Goal: Find specific page/section

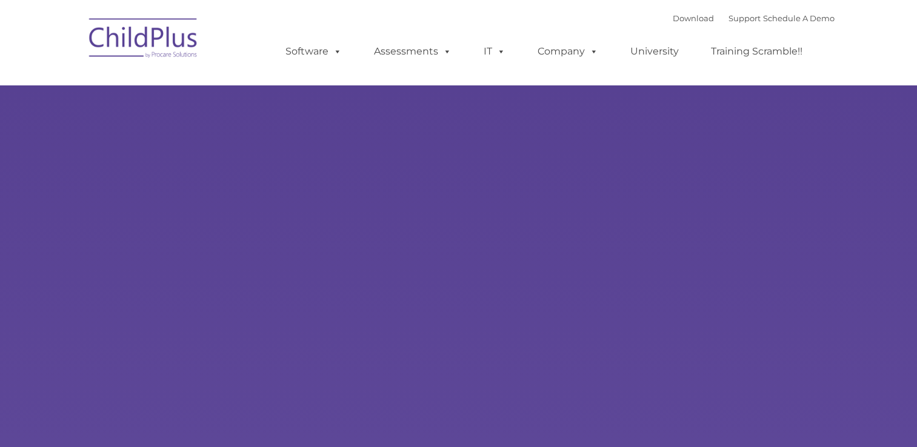
select select "MEDIUM"
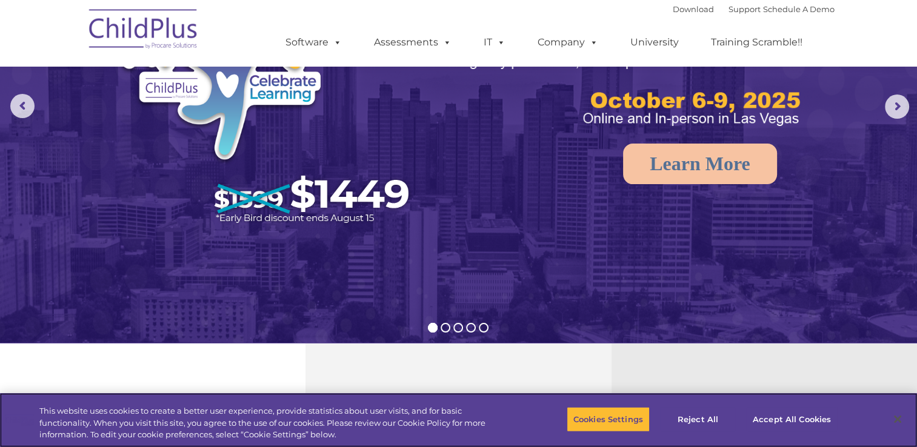
scroll to position [19, 0]
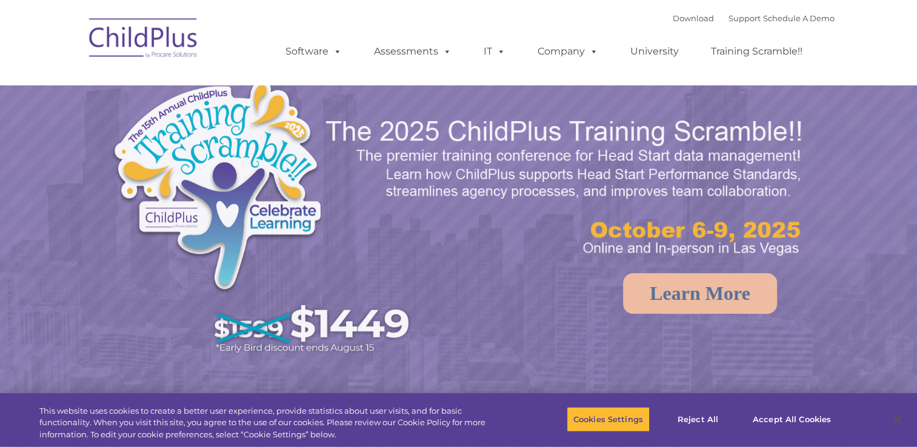
select select "MEDIUM"
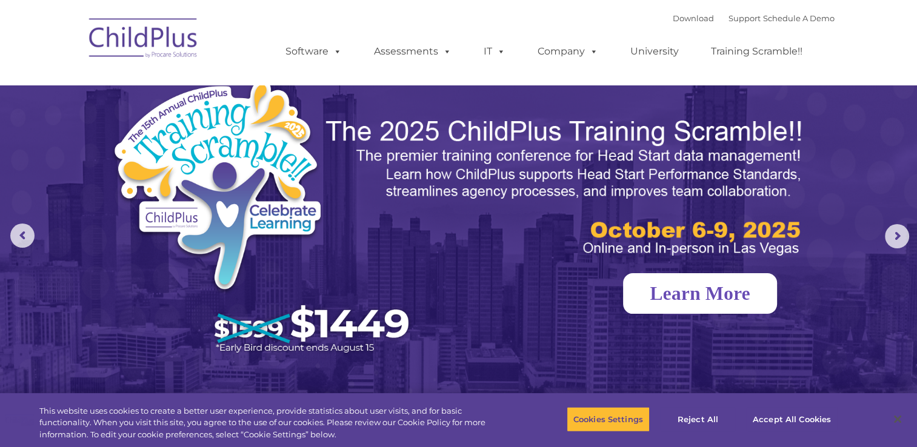
click at [679, 294] on link "Learn More" at bounding box center [700, 293] width 154 height 41
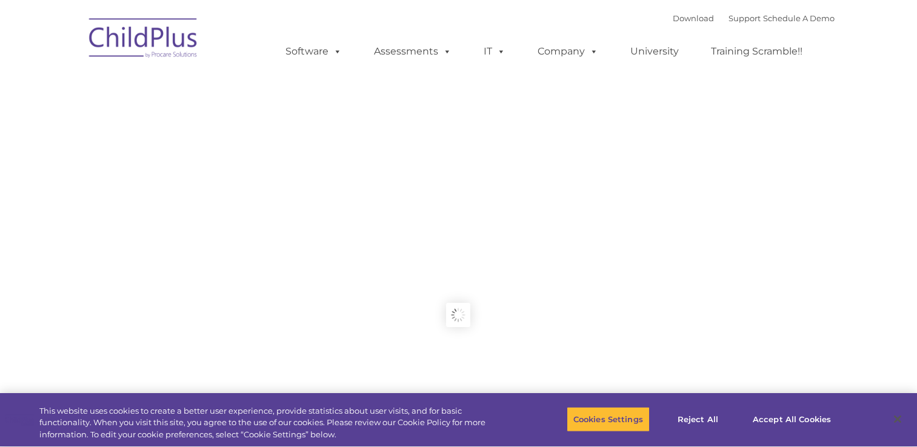
type input ""
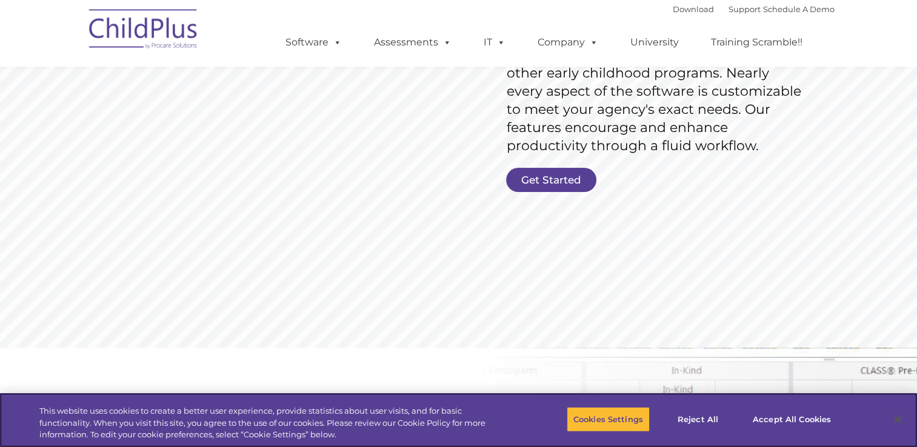
scroll to position [184, 0]
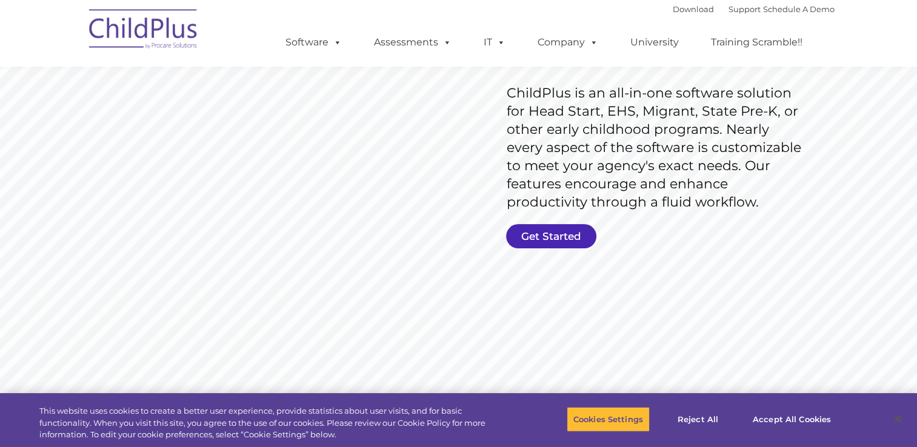
click at [540, 234] on link "Get Started" at bounding box center [551, 236] width 90 height 24
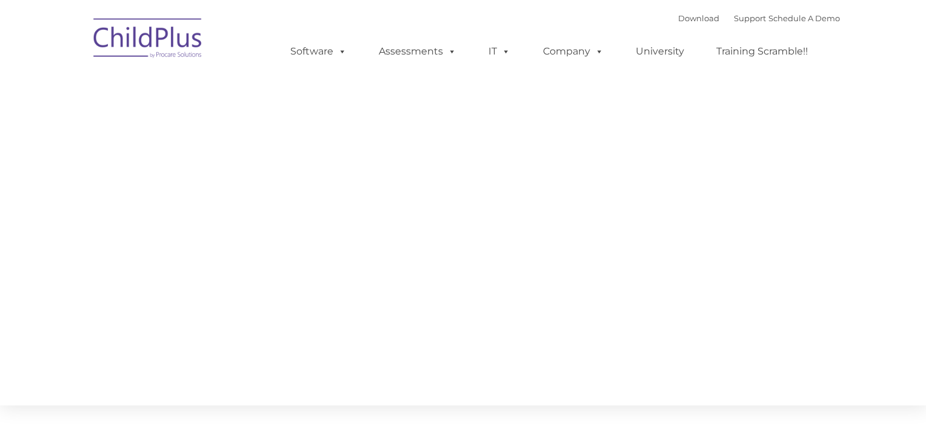
type input ""
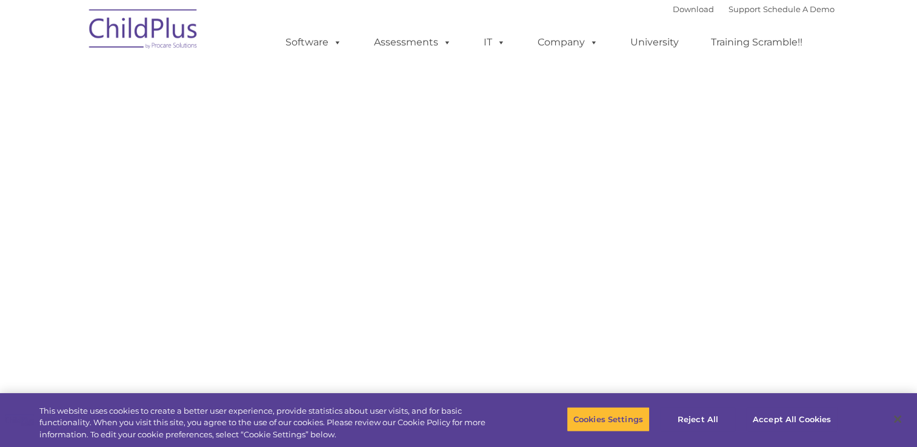
select select "MEDIUM"
